Goal: Information Seeking & Learning: Understand process/instructions

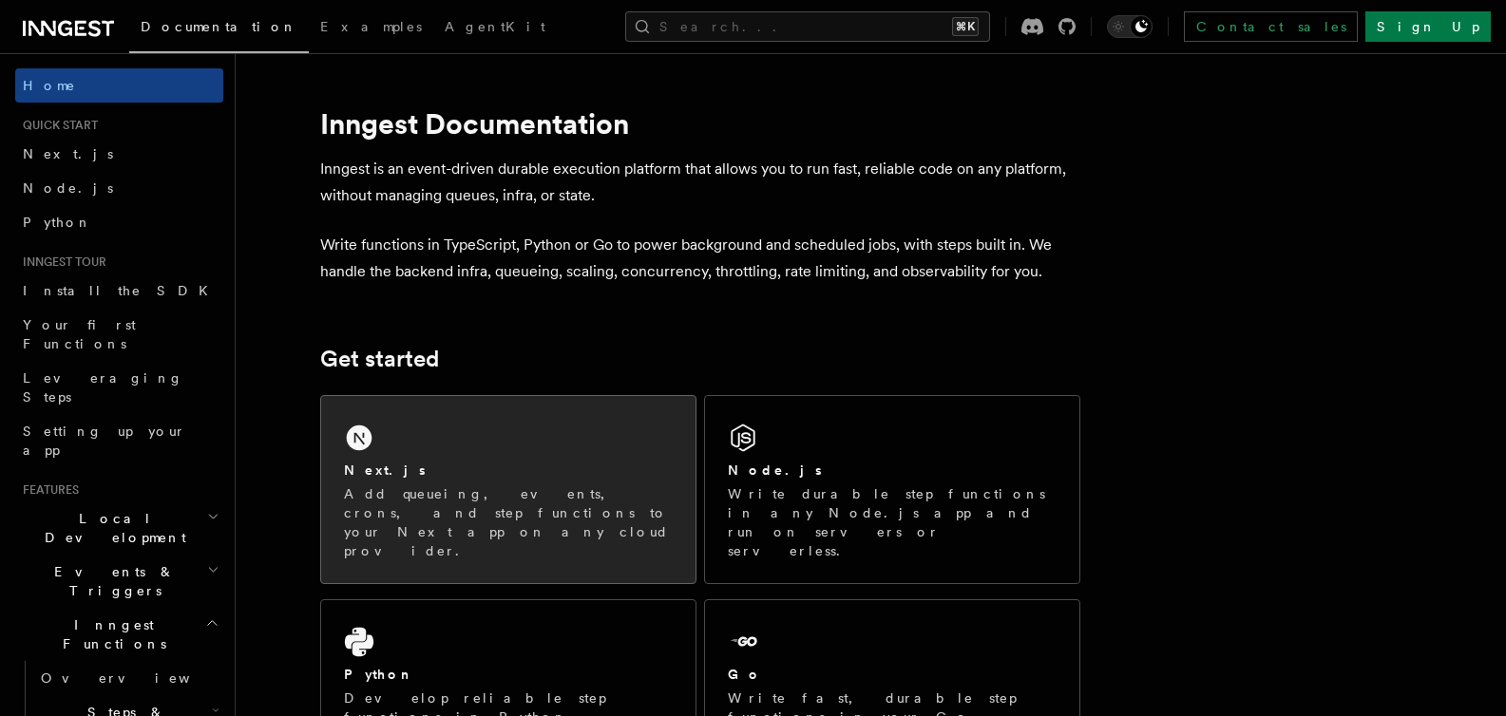
click at [584, 485] on p "Add queueing, events, crons, and step functions to your Next app on any cloud p…" at bounding box center [508, 523] width 329 height 76
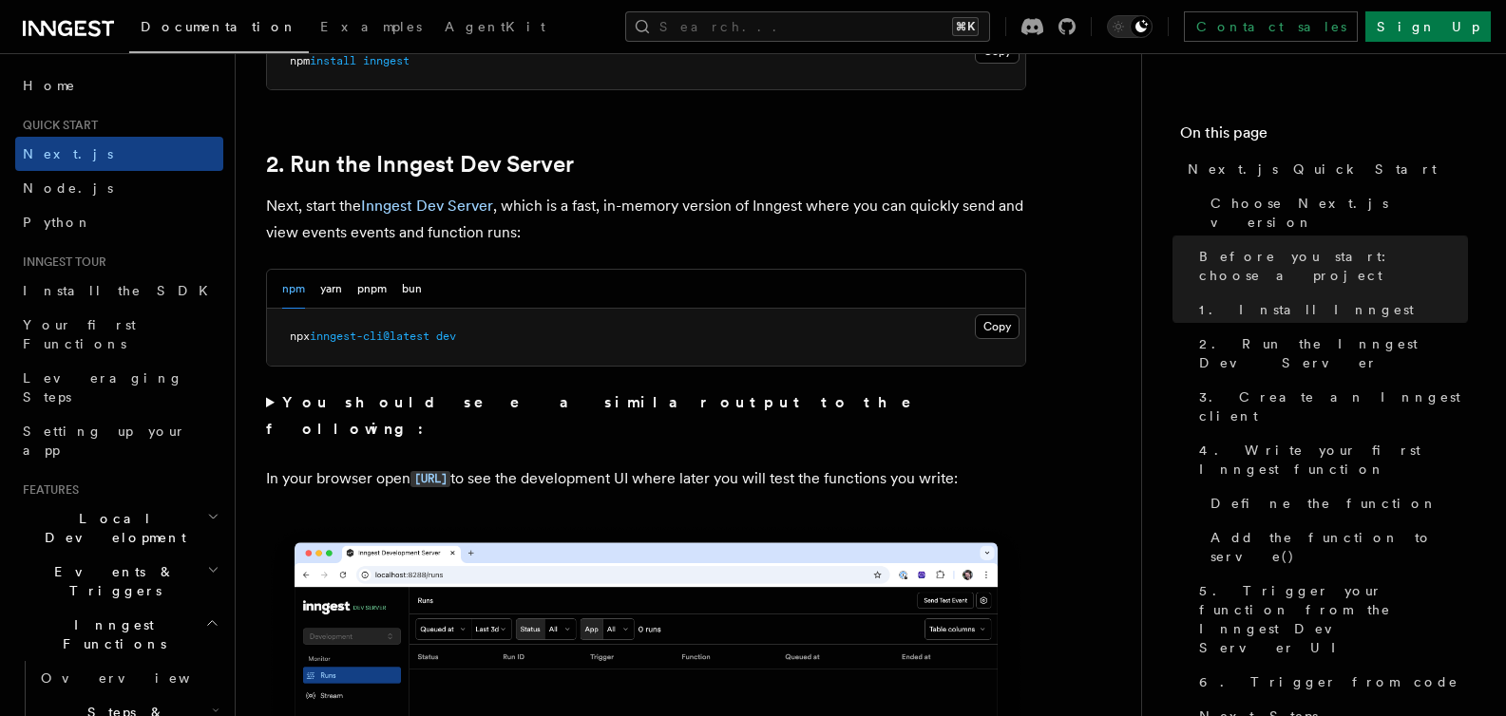
scroll to position [1374, 0]
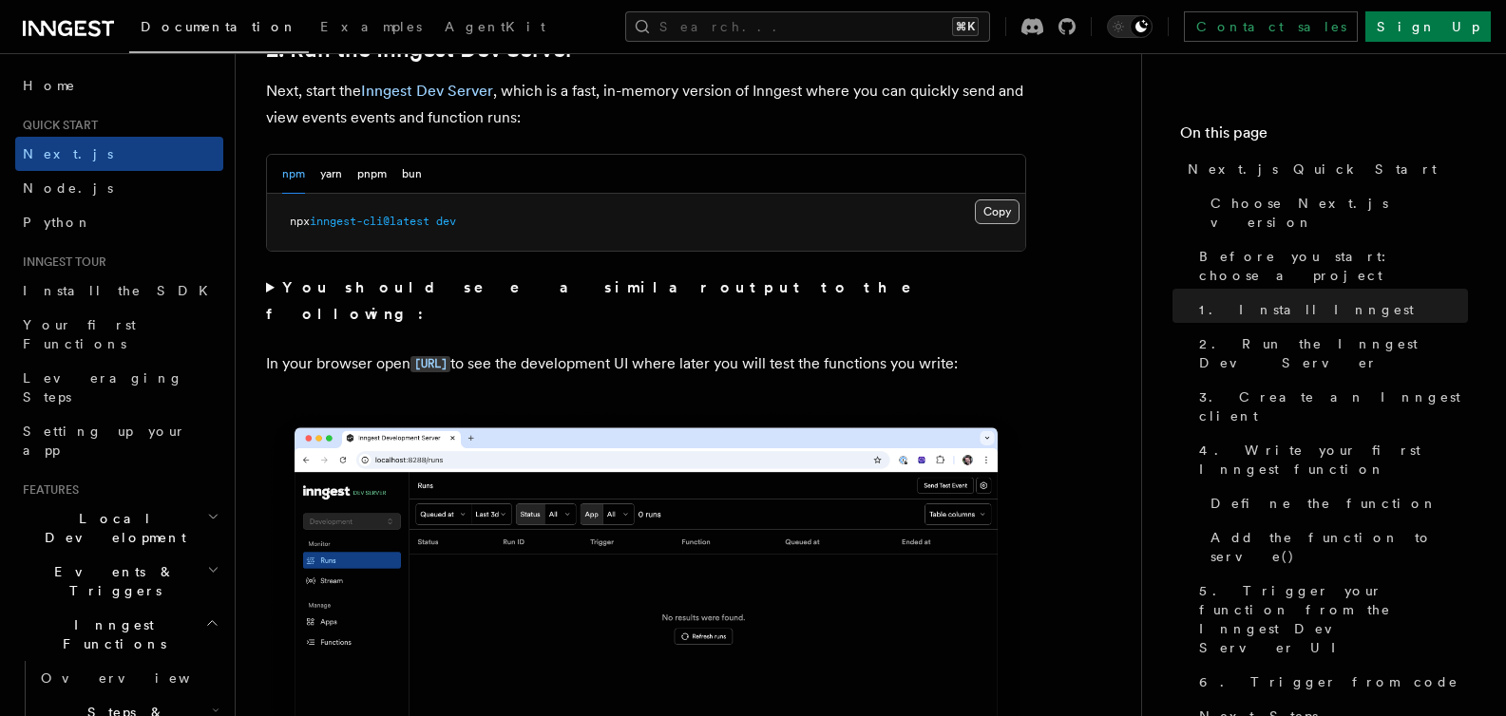
click at [990, 223] on button "Copy Copied" at bounding box center [997, 212] width 45 height 25
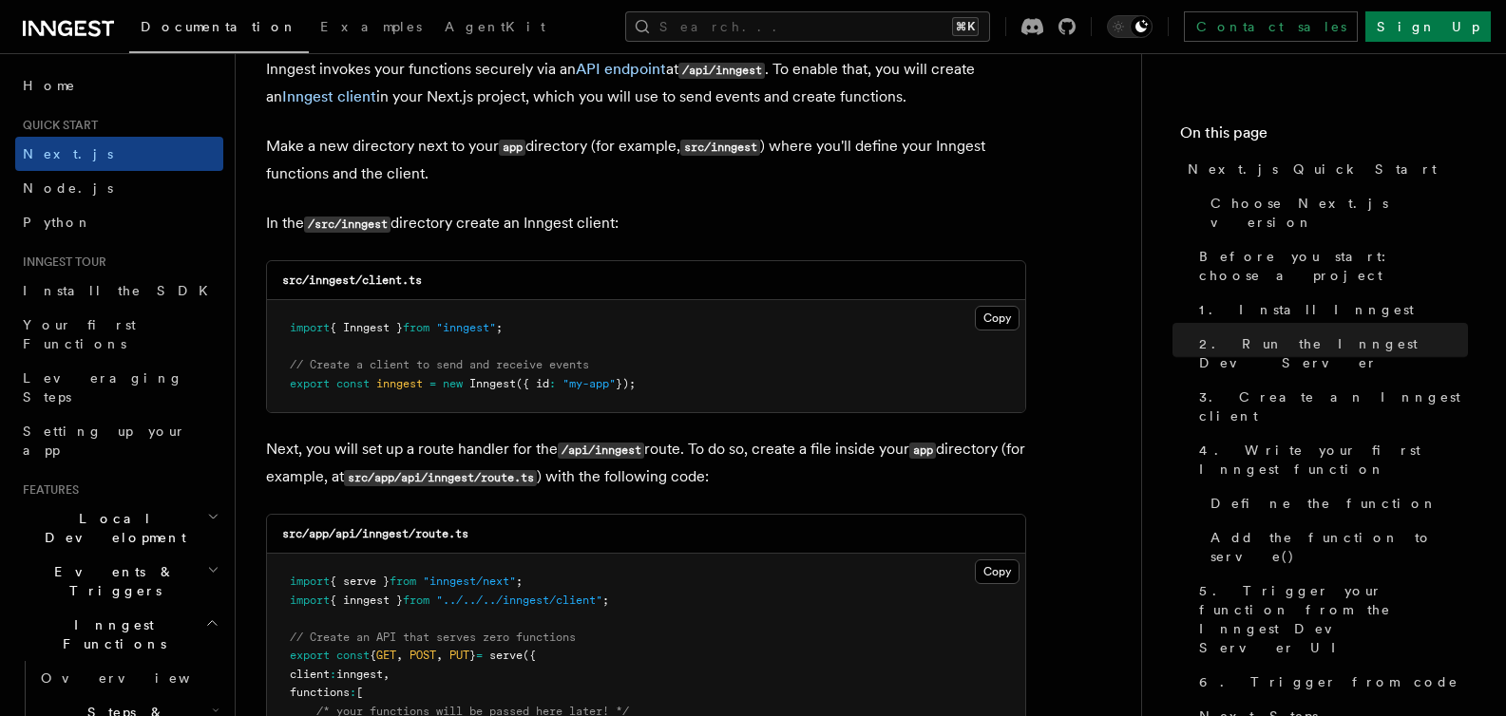
scroll to position [2316, 0]
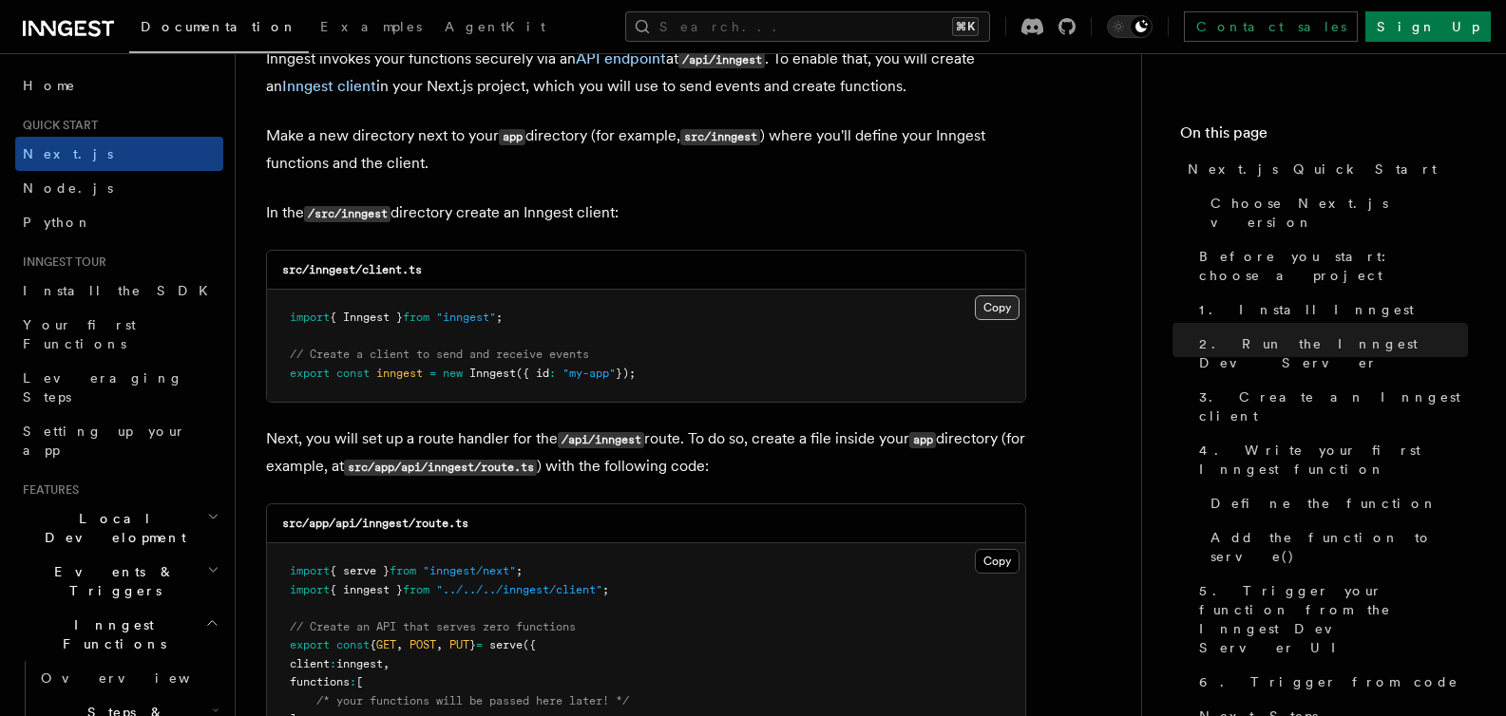
click at [984, 304] on button "Copy Copied" at bounding box center [997, 307] width 45 height 25
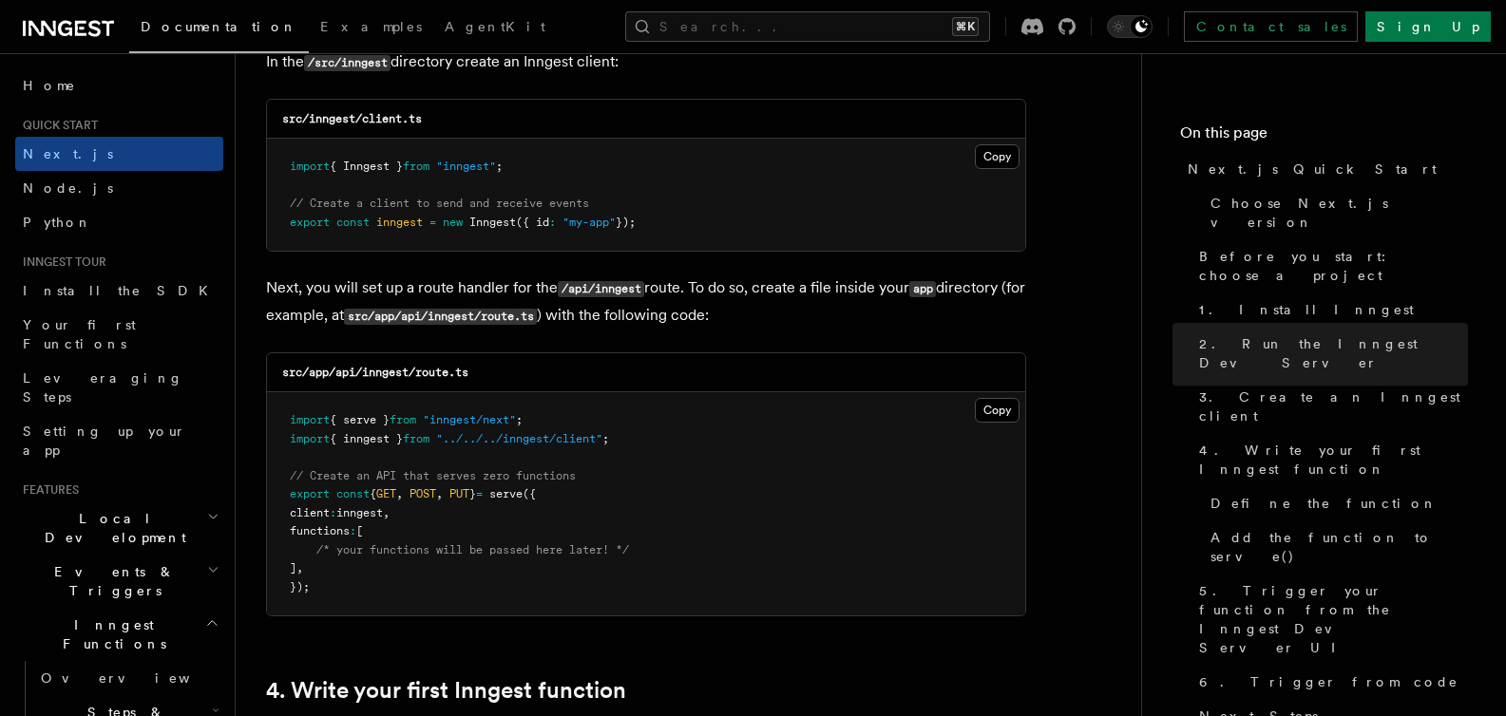
scroll to position [2469, 0]
click at [1004, 408] on button "Copy Copied" at bounding box center [997, 408] width 45 height 25
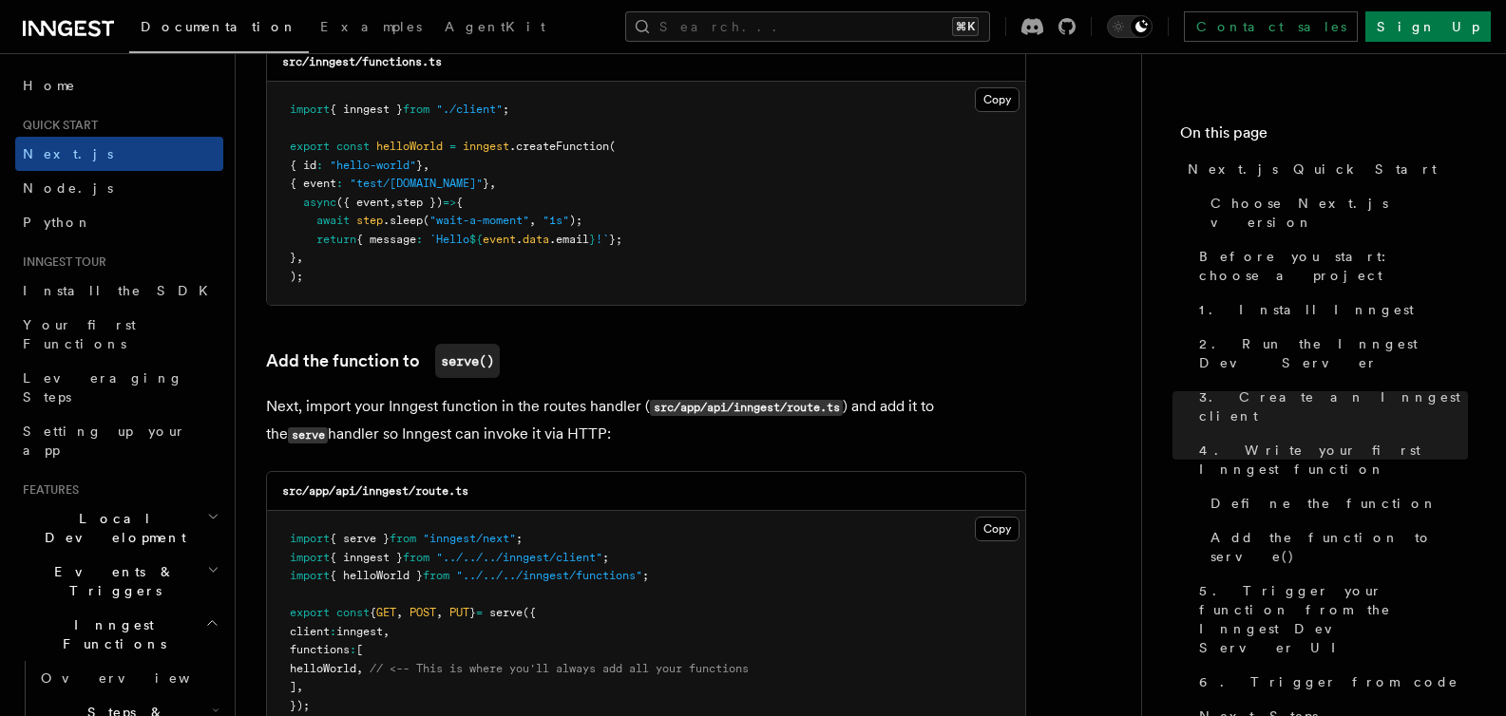
scroll to position [3345, 0]
